Goal: Communication & Community: Ask a question

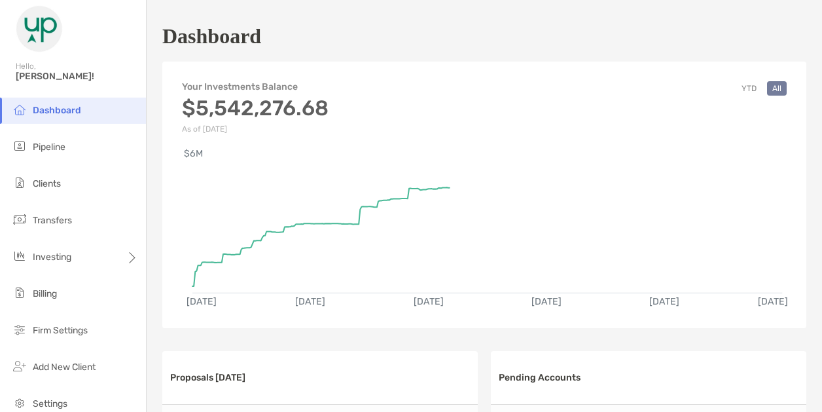
click at [53, 151] on span "Pipeline" at bounding box center [49, 146] width 33 height 11
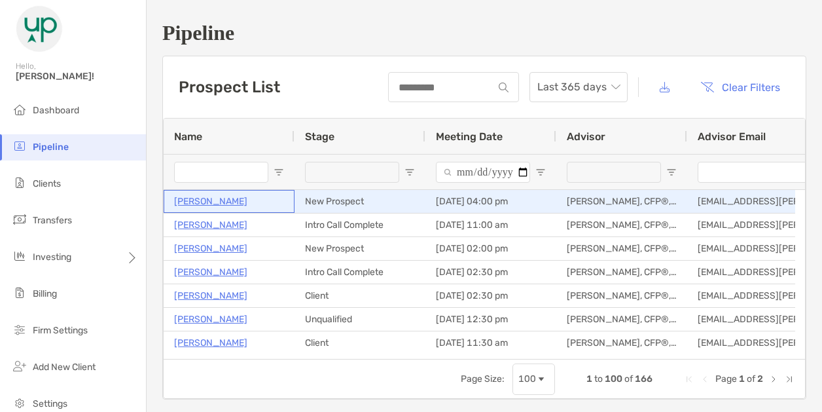
click at [205, 202] on p "[PERSON_NAME]" at bounding box center [210, 201] width 73 height 16
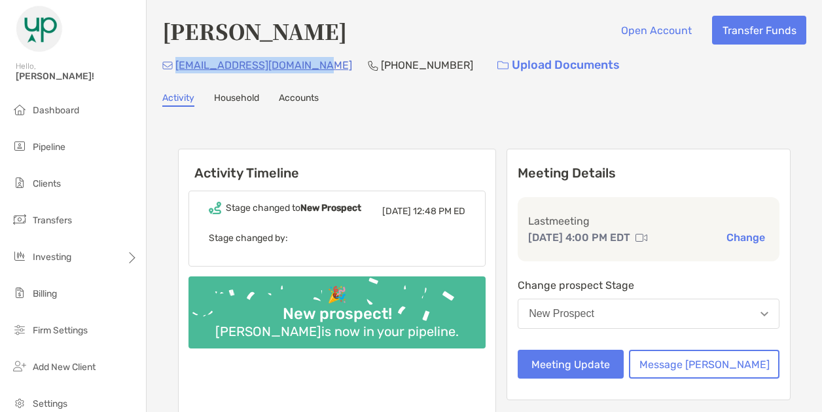
drag, startPoint x: 313, startPoint y: 67, endPoint x: 178, endPoint y: 70, distance: 134.9
click at [178, 70] on div "cassie.mstancil@gmail.com (478) 290-0515 Upload Documents" at bounding box center [484, 65] width 644 height 28
copy p "[EMAIL_ADDRESS][DOMAIN_NAME]"
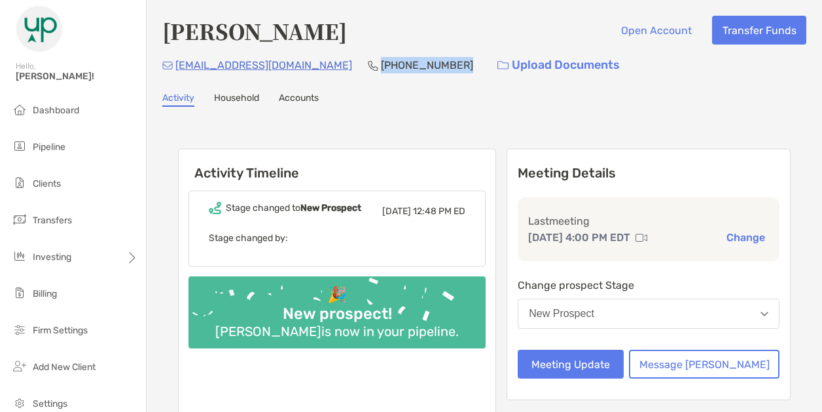
drag, startPoint x: 414, startPoint y: 64, endPoint x: 338, endPoint y: 66, distance: 76.7
click at [338, 66] on div "[EMAIL_ADDRESS][DOMAIN_NAME] [PHONE_NUMBER] Upload Documents" at bounding box center [484, 65] width 644 height 28
copy p "[PHONE_NUMBER]"
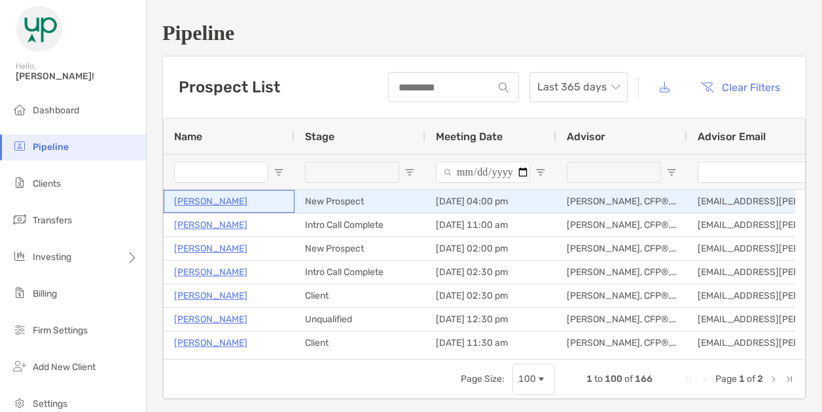
click at [213, 198] on p "[PERSON_NAME]" at bounding box center [210, 201] width 73 height 16
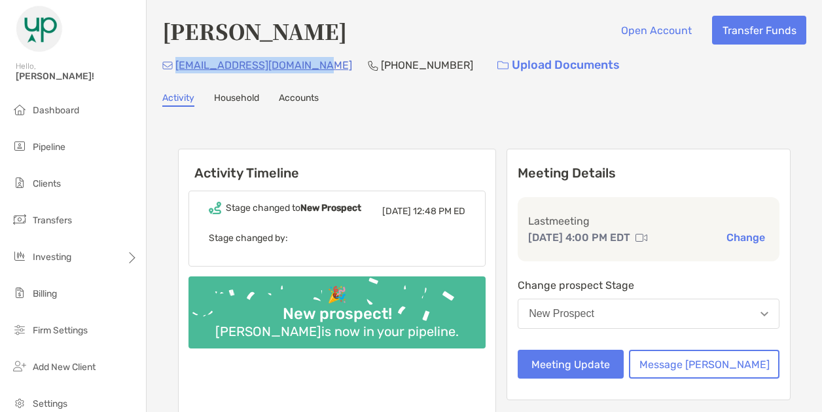
drag, startPoint x: 0, startPoint y: 0, endPoint x: 177, endPoint y: 75, distance: 191.9
click at [177, 75] on div "[EMAIL_ADDRESS][DOMAIN_NAME] [PHONE_NUMBER] Upload Documents" at bounding box center [484, 65] width 644 height 28
copy p "[EMAIL_ADDRESS][DOMAIN_NAME]"
click at [668, 307] on button "New Prospect" at bounding box center [649, 314] width 262 height 30
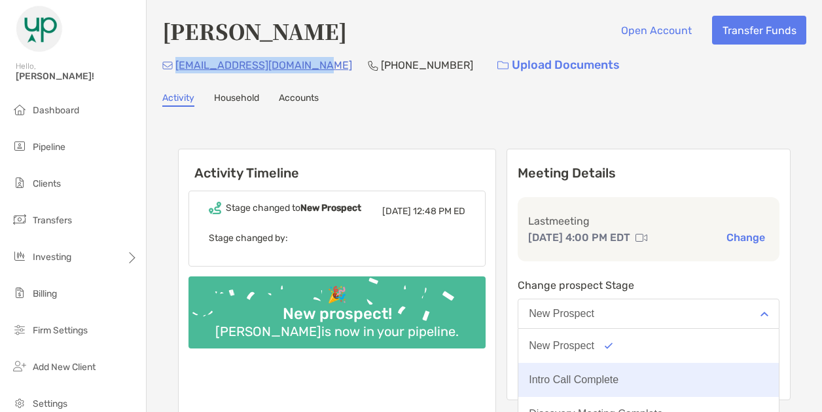
click at [619, 375] on div "Intro Call Complete" at bounding box center [574, 380] width 90 height 12
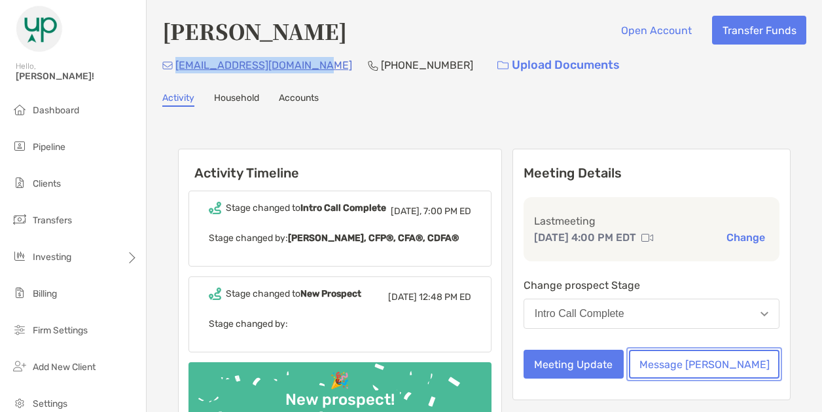
click at [718, 363] on button "Message [PERSON_NAME]" at bounding box center [704, 364] width 151 height 29
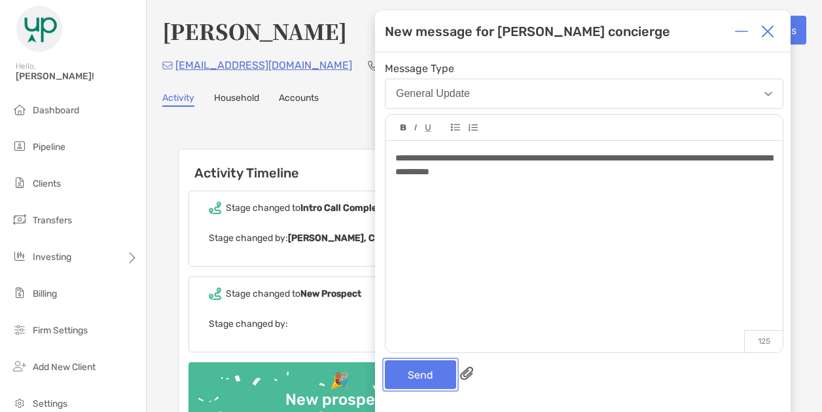
click at [431, 370] on button "Send" at bounding box center [420, 374] width 71 height 29
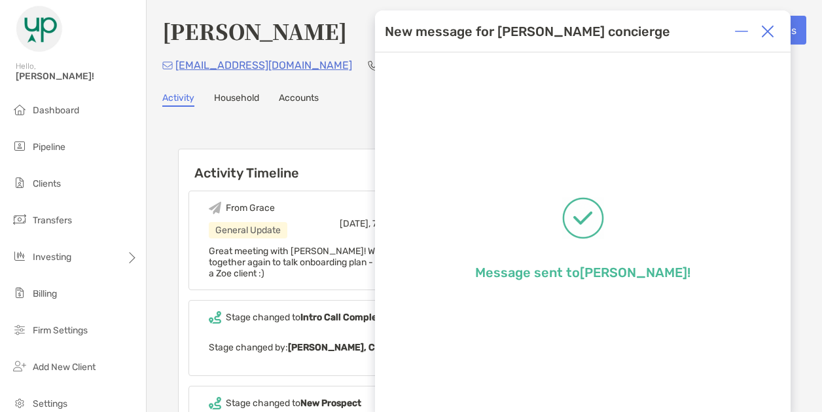
click at [777, 27] on div at bounding box center [768, 31] width 26 height 26
